Goal: Task Accomplishment & Management: Use online tool/utility

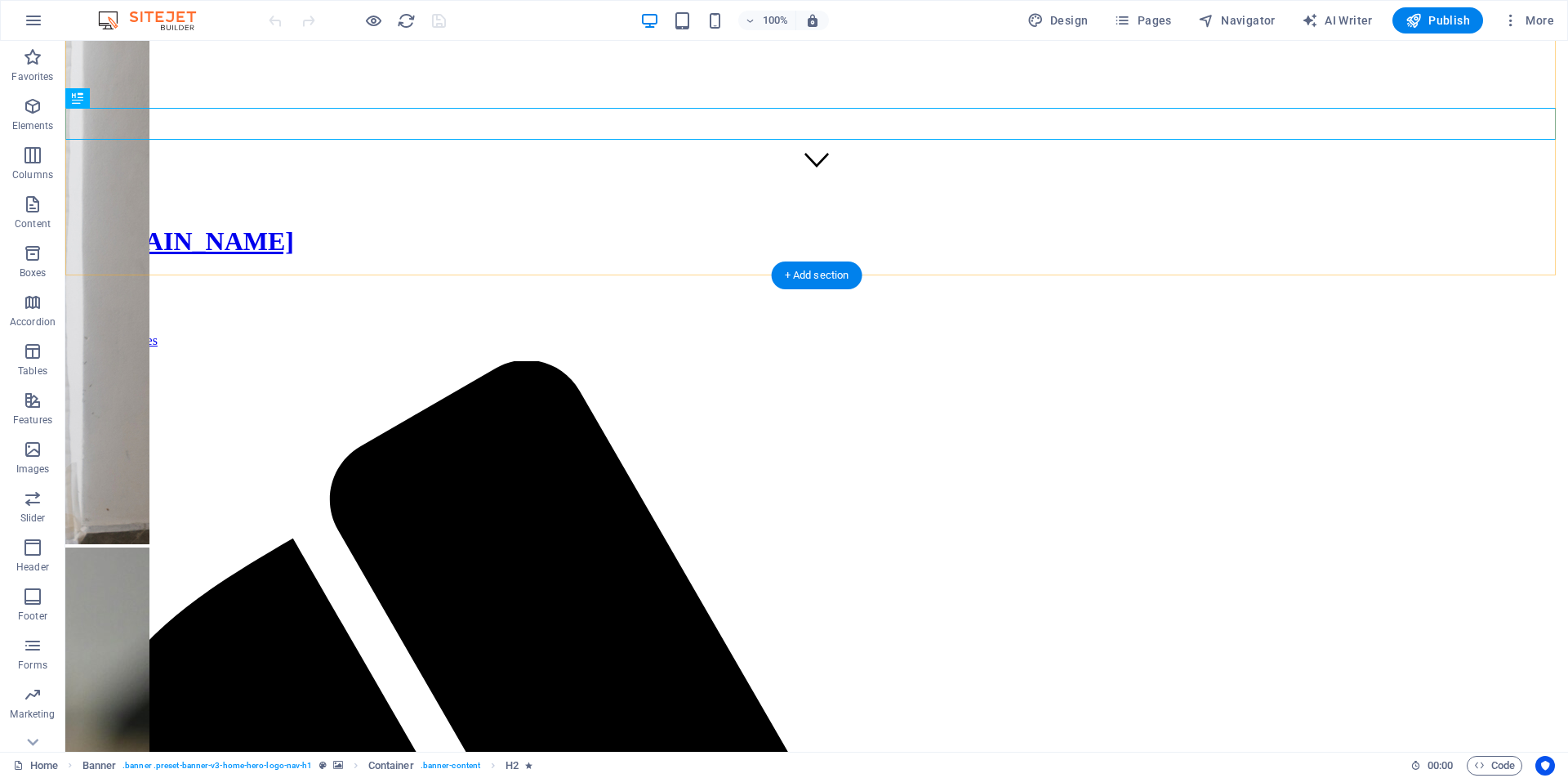
scroll to position [764, 0]
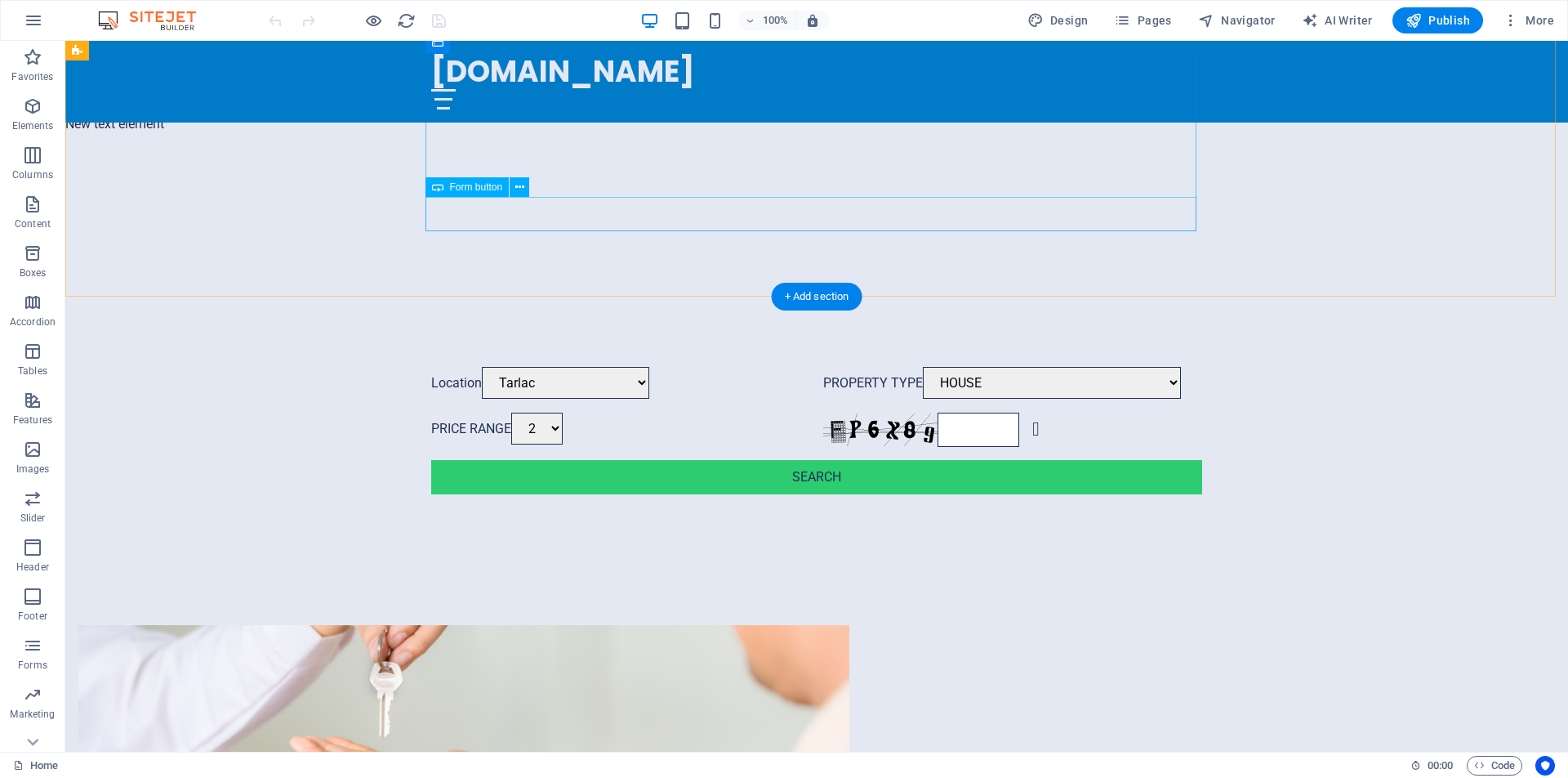
click at [824, 460] on div "SEARCH" at bounding box center [816, 477] width 771 height 35
click at [523, 187] on icon at bounding box center [519, 187] width 9 height 17
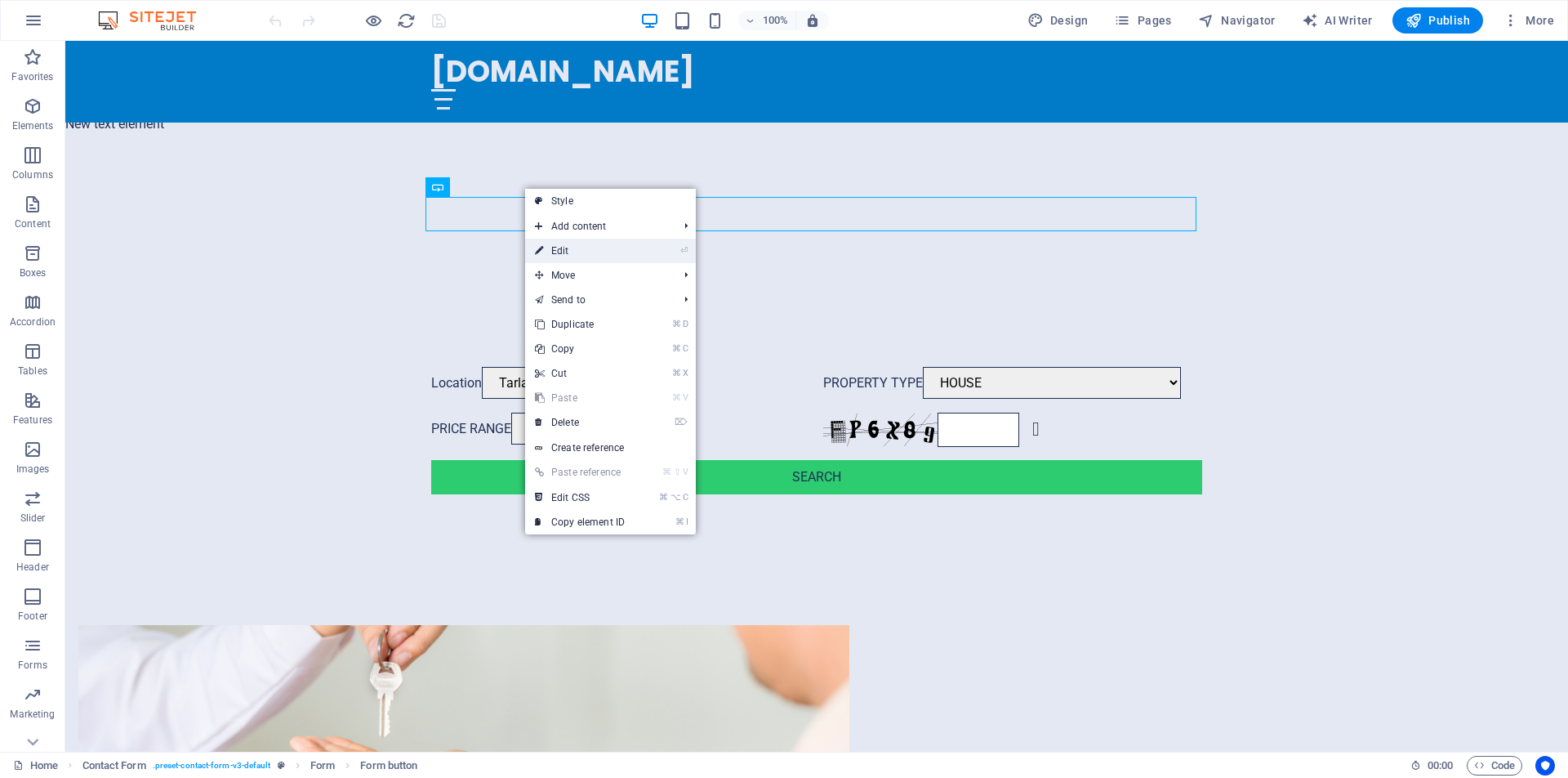
click at [574, 245] on link "⏎ Edit" at bounding box center [580, 251] width 109 height 25
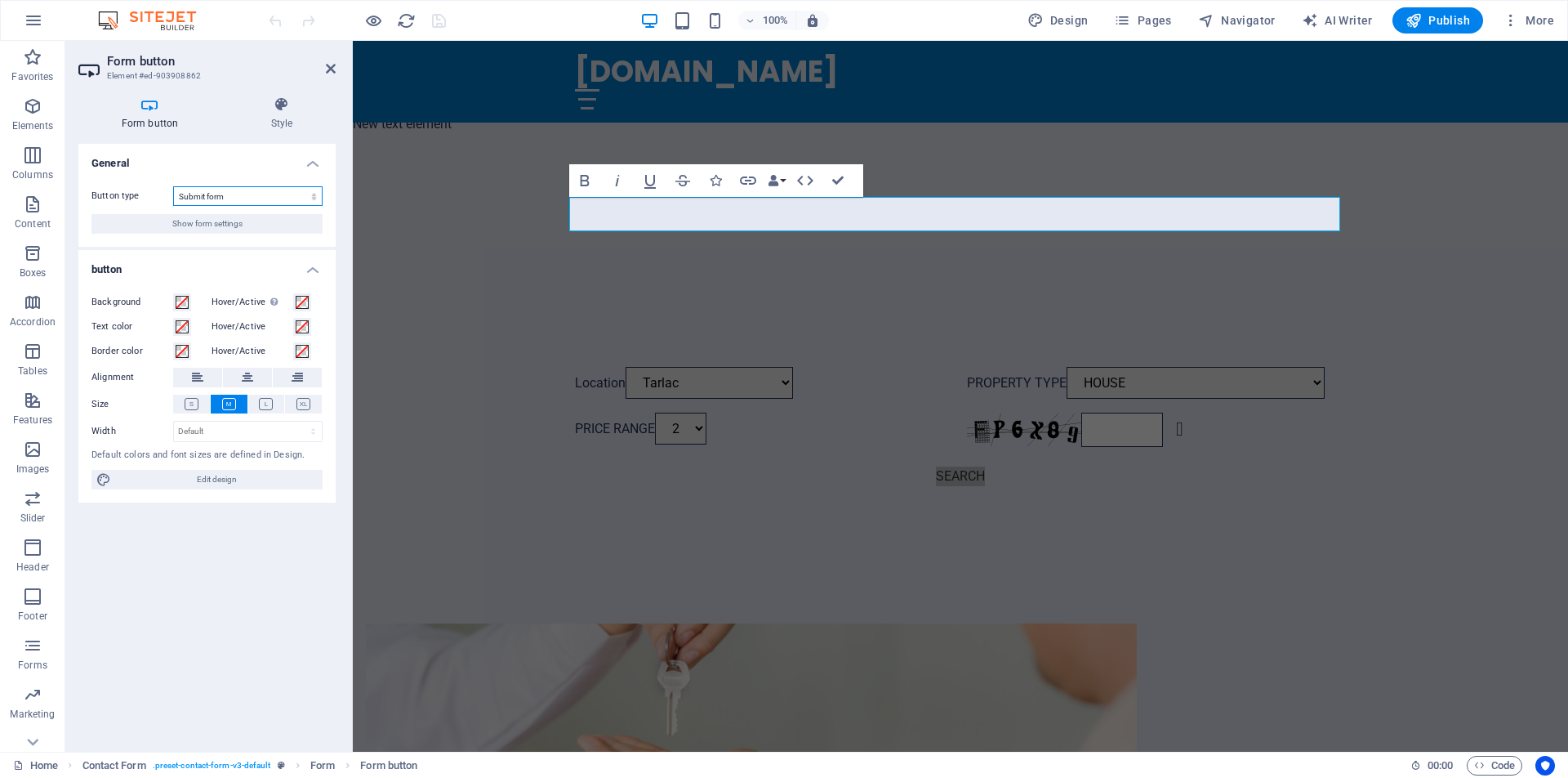
click at [315, 200] on select "Submit form Reset form No action" at bounding box center [248, 196] width 150 height 19
click at [427, 302] on div "Location [GEOGRAPHIC_DATA] [GEOGRAPHIC_DATA] PROPERTY TYPE HOUSE BED SPACE ([DE…" at bounding box center [959, 429] width 1215 height 256
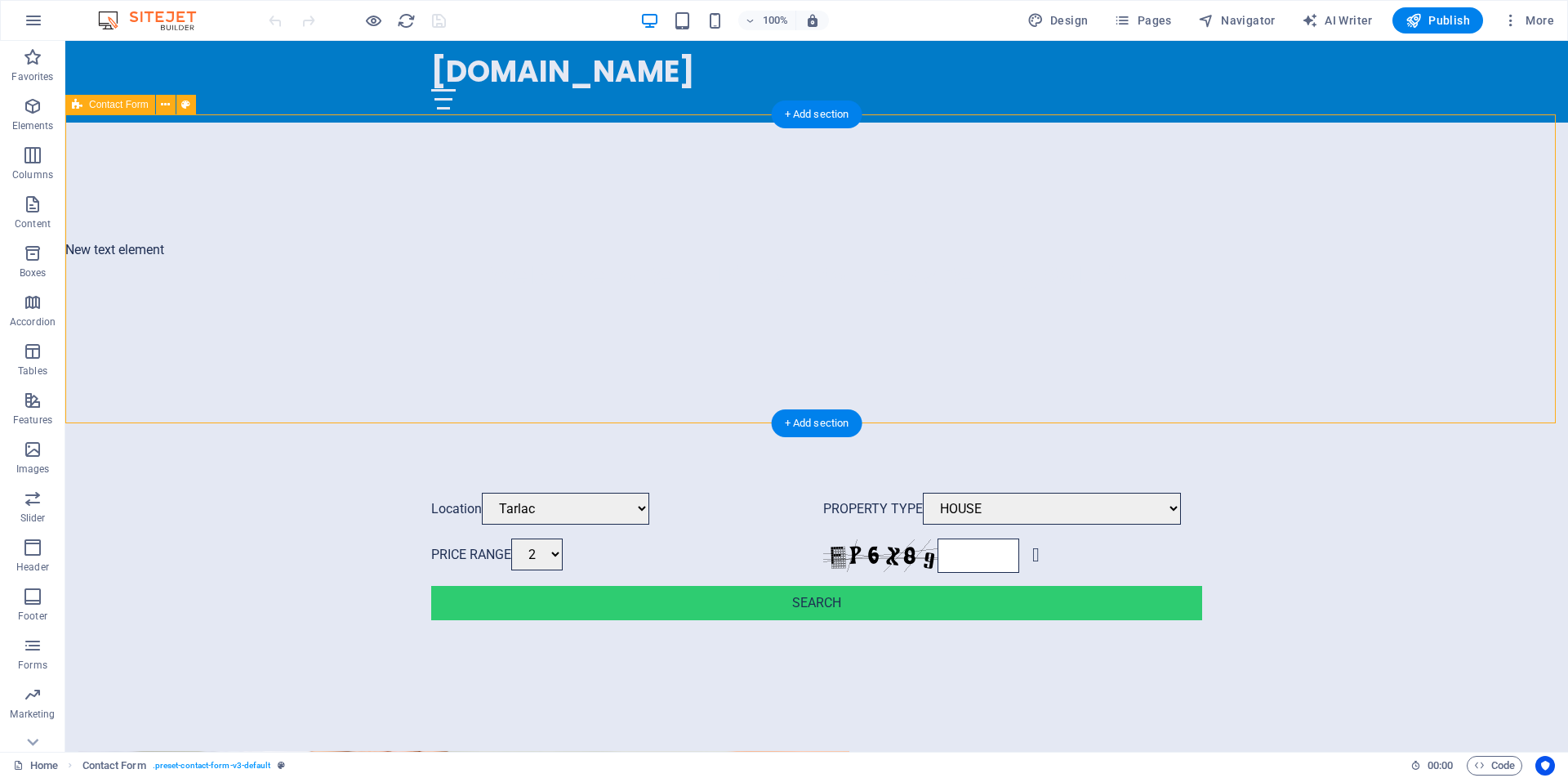
scroll to position [615, 0]
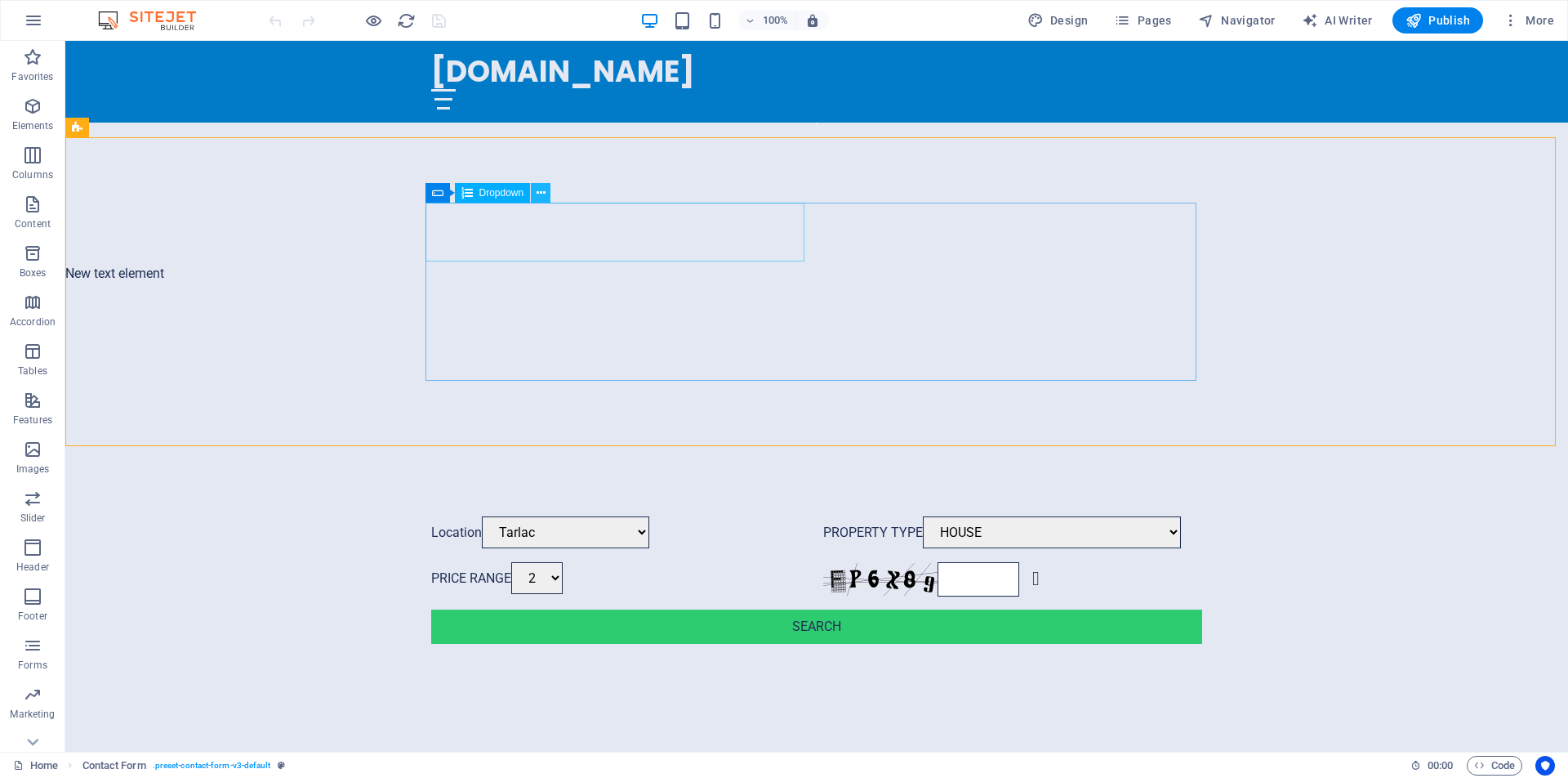
click at [542, 196] on icon at bounding box center [541, 193] width 9 height 17
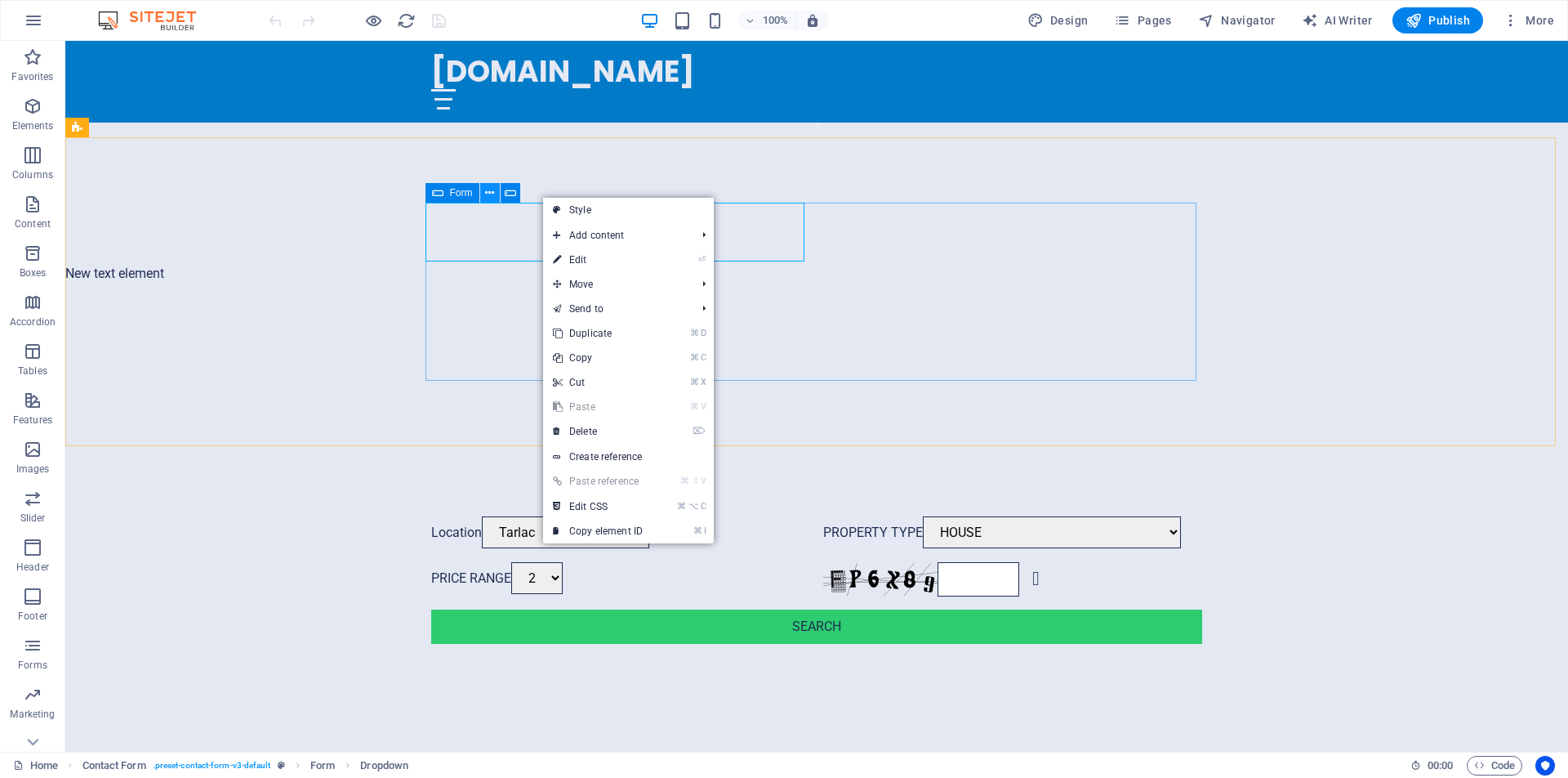
click at [489, 194] on icon at bounding box center [489, 193] width 9 height 17
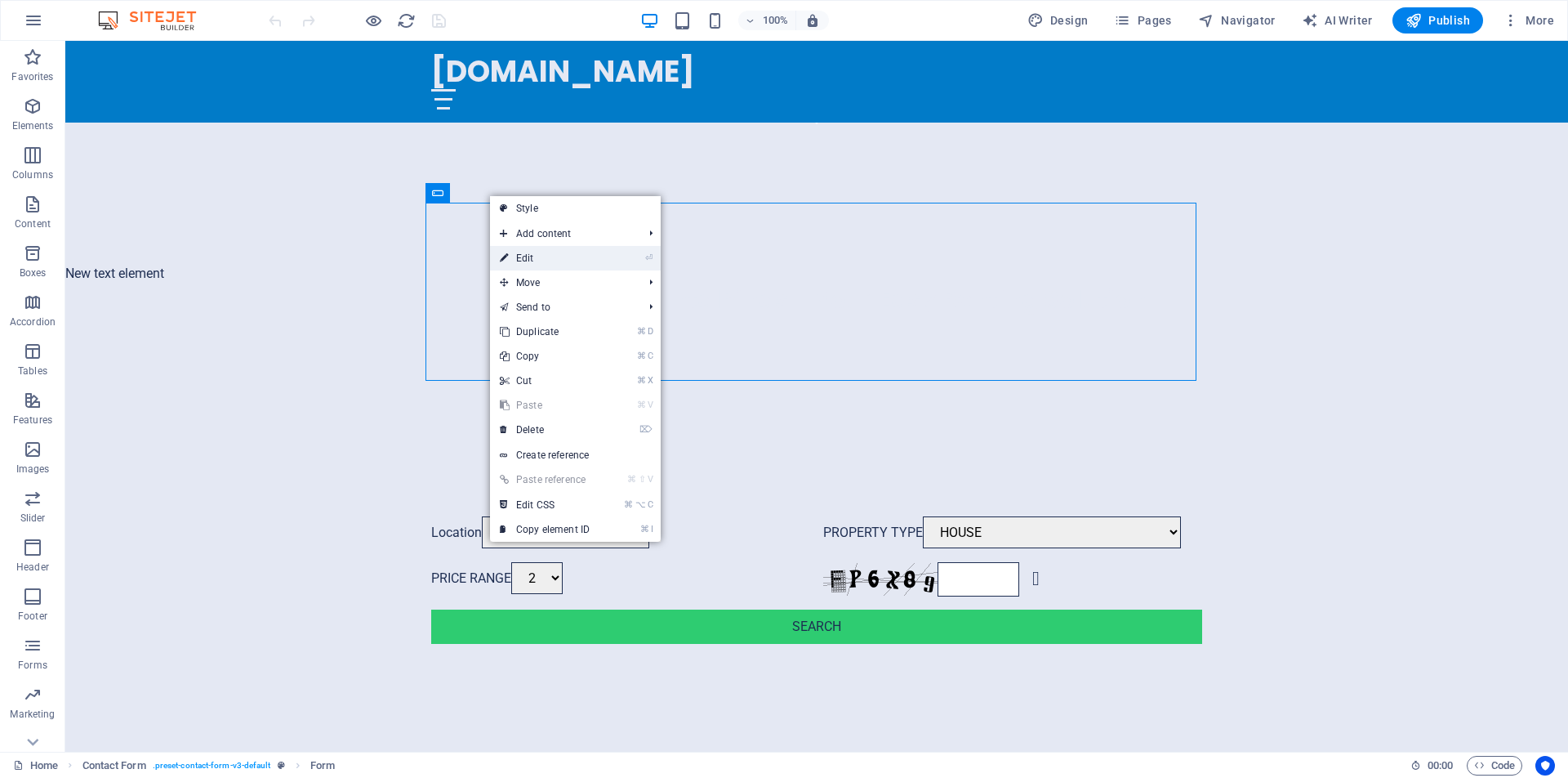
click at [527, 255] on link "⏎ Edit" at bounding box center [544, 258] width 109 height 25
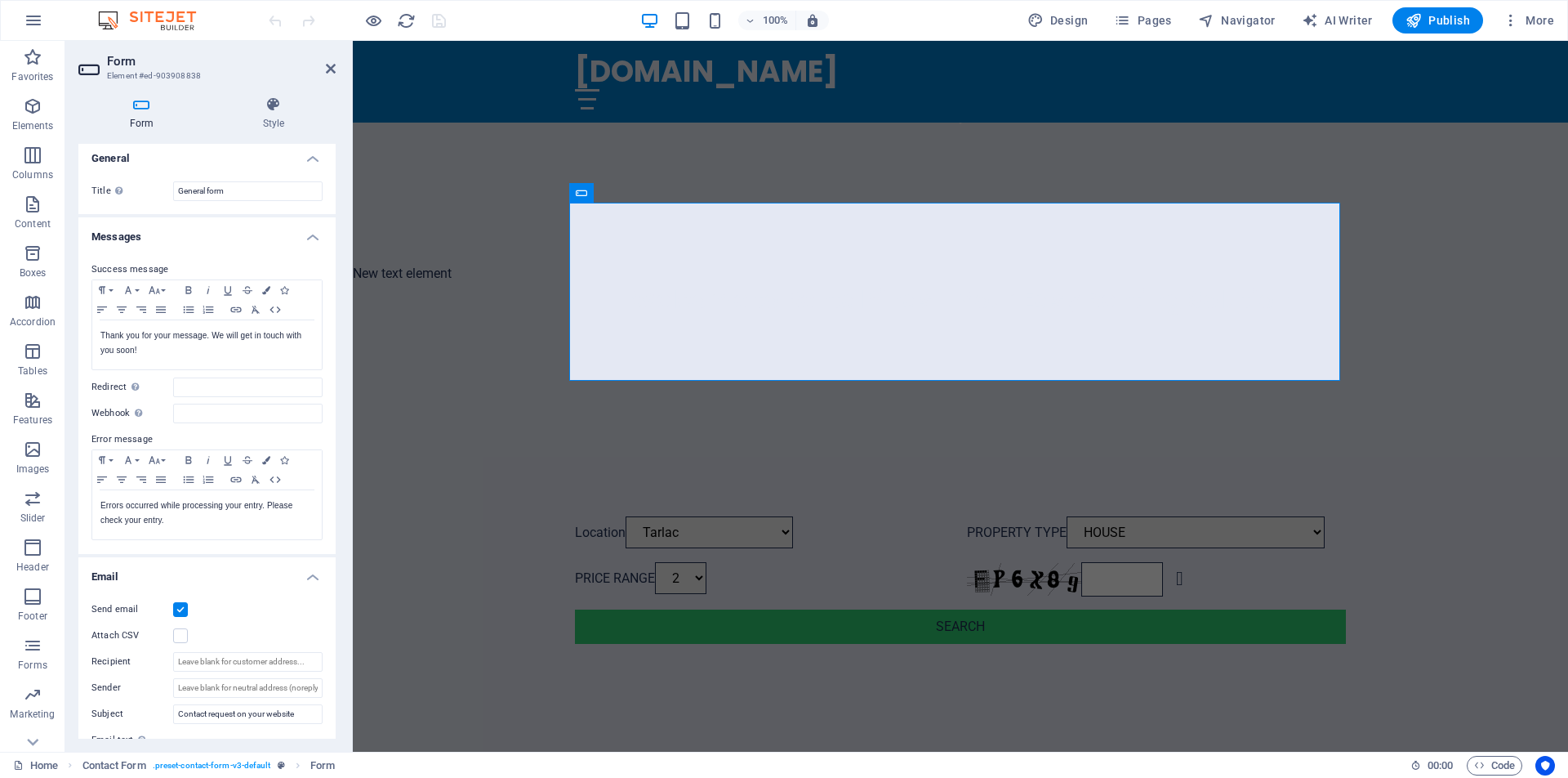
scroll to position [0, 0]
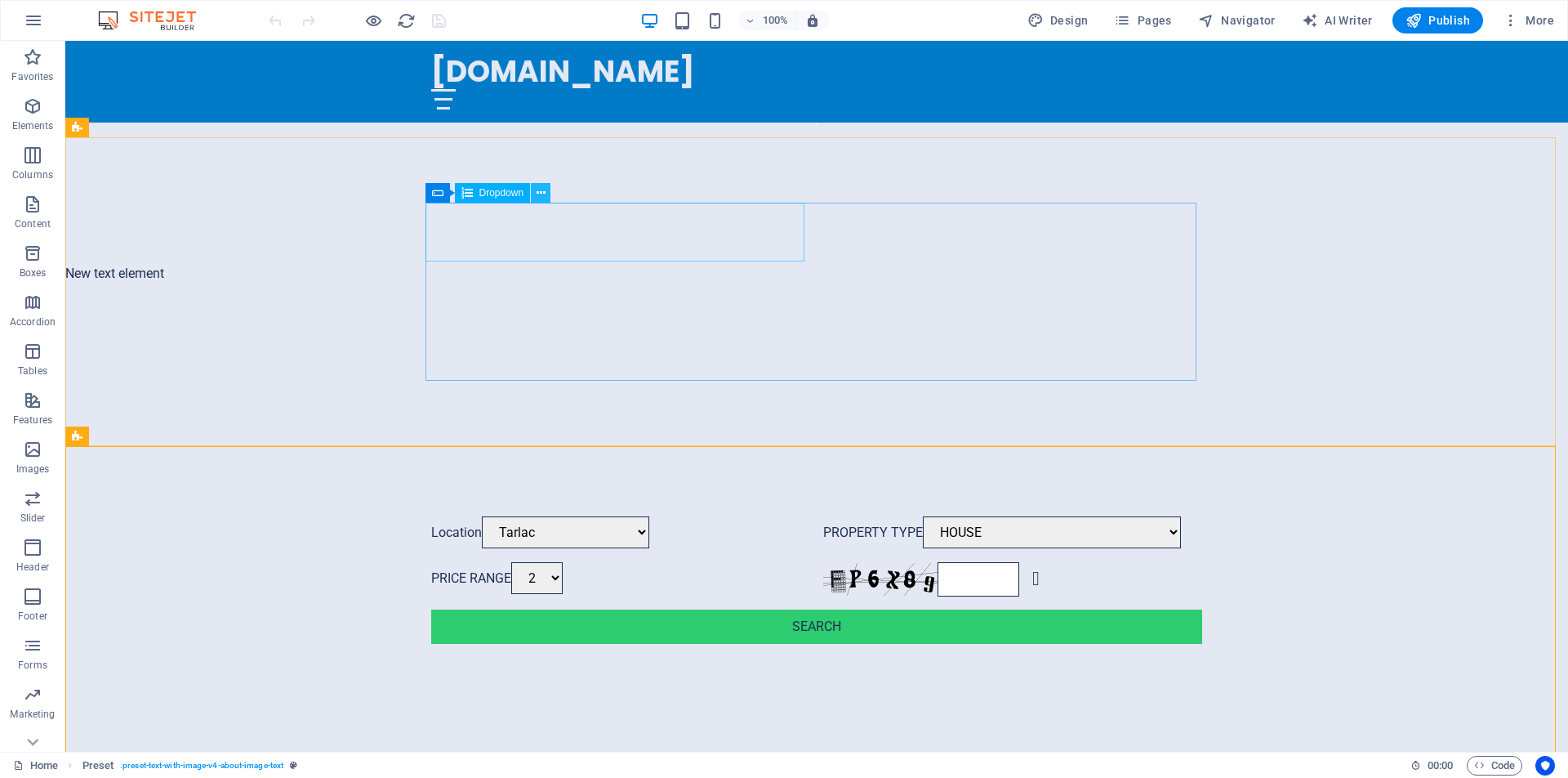
click at [537, 196] on icon at bounding box center [541, 193] width 9 height 17
